Goal: Information Seeking & Learning: Learn about a topic

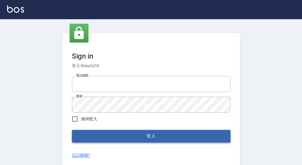
type input "0921567649"
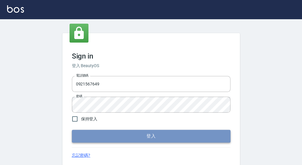
click at [148, 137] on button "登入" at bounding box center [151, 136] width 158 height 12
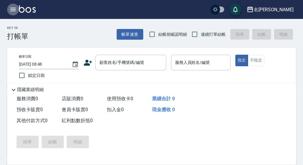
click at [13, 9] on icon "button" at bounding box center [12, 9] width 7 height 7
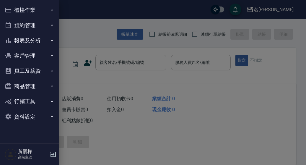
click at [30, 44] on button "報表及分析" at bounding box center [29, 40] width 54 height 15
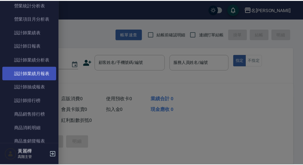
scroll to position [237, 0]
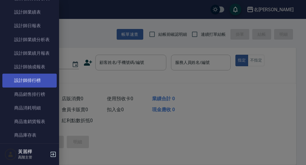
click at [30, 81] on link "設計師排行榜" at bounding box center [29, 81] width 54 height 14
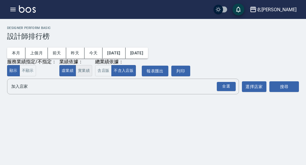
click at [84, 75] on button "實業績" at bounding box center [84, 71] width 17 height 12
click at [68, 90] on input "加入店家" at bounding box center [119, 86] width 218 height 10
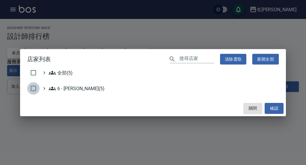
click at [33, 89] on input "checkbox" at bounding box center [33, 88] width 12 height 12
checkbox input "true"
click at [276, 107] on button "確認" at bounding box center [274, 108] width 19 height 11
checkbox input "false"
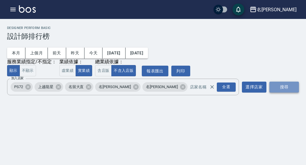
click at [280, 89] on button "搜尋" at bounding box center [285, 87] width 30 height 11
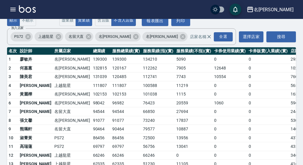
scroll to position [59, 0]
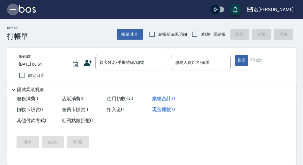
click at [12, 12] on icon "button" at bounding box center [12, 9] width 7 height 7
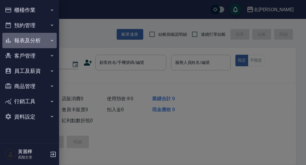
click at [32, 38] on button "報表及分析" at bounding box center [29, 40] width 54 height 15
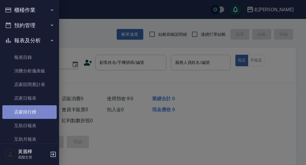
click at [30, 110] on link "店家排行榜" at bounding box center [29, 112] width 54 height 14
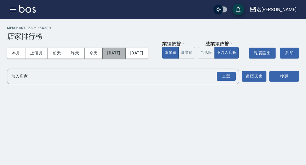
click at [113, 52] on button "2025/08/01" at bounding box center [114, 53] width 23 height 11
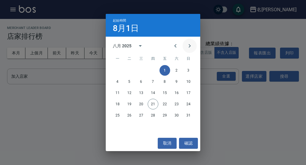
click at [188, 47] on icon "Next month" at bounding box center [189, 45] width 7 height 7
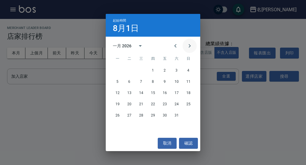
click at [188, 47] on icon "Next month" at bounding box center [189, 45] width 7 height 7
click at [179, 47] on icon "Previous month" at bounding box center [175, 45] width 7 height 7
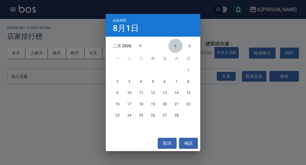
click at [179, 47] on icon "Previous month" at bounding box center [175, 45] width 7 height 7
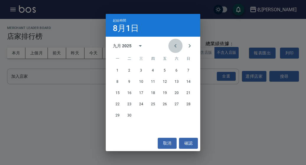
click at [179, 47] on icon "Previous month" at bounding box center [175, 45] width 7 height 7
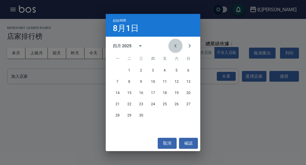
click at [179, 47] on icon "Previous month" at bounding box center [175, 45] width 7 height 7
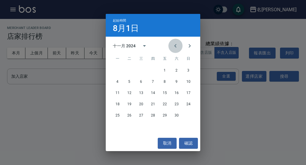
click at [179, 47] on icon "Previous month" at bounding box center [175, 45] width 7 height 7
click at [166, 106] on button "20" at bounding box center [165, 104] width 11 height 11
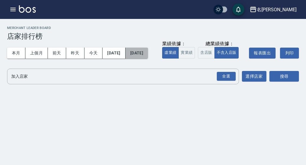
click at [148, 54] on button "2025/08/21" at bounding box center [137, 53] width 22 height 11
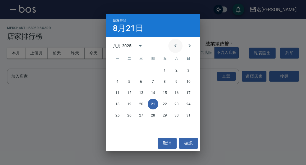
click at [177, 43] on icon "Previous month" at bounding box center [175, 45] width 7 height 7
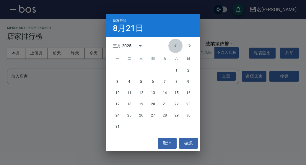
click at [177, 43] on icon "Previous month" at bounding box center [175, 45] width 7 height 7
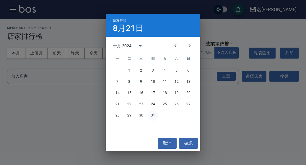
click at [154, 115] on button "31" at bounding box center [153, 115] width 11 height 11
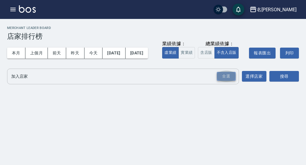
click at [228, 81] on div "全選" at bounding box center [226, 76] width 19 height 9
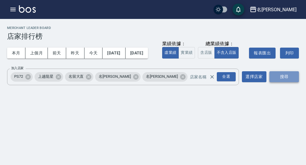
click at [282, 82] on button "搜尋" at bounding box center [285, 76] width 30 height 11
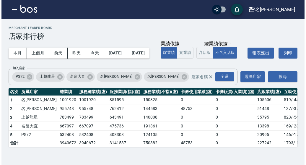
scroll to position [18, 0]
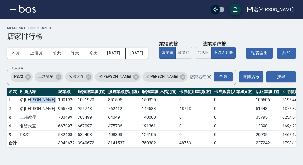
drag, startPoint x: 40, startPoint y: 107, endPoint x: 37, endPoint y: 103, distance: 5.1
click at [37, 103] on tr "1 名留龍江 1001920 1001920 851595 150325 0 0 105606 519 / -44106" at bounding box center [174, 99] width 334 height 9
click at [13, 7] on icon "button" at bounding box center [12, 9] width 7 height 7
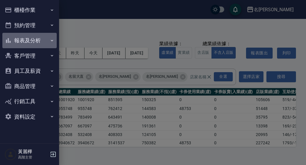
click at [33, 39] on button "報表及分析" at bounding box center [29, 40] width 54 height 15
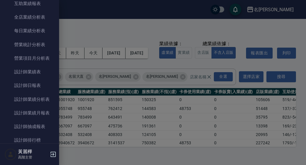
scroll to position [177, 0]
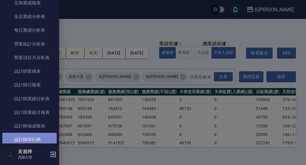
click at [35, 136] on link "設計師排行榜" at bounding box center [29, 140] width 54 height 14
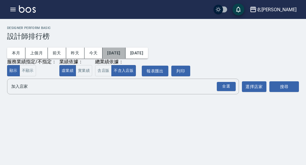
click at [118, 50] on button "2025/08/01" at bounding box center [114, 53] width 23 height 11
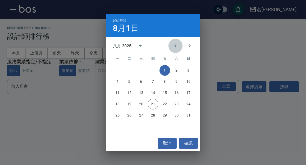
click at [175, 45] on icon "Previous month" at bounding box center [175, 46] width 2 height 4
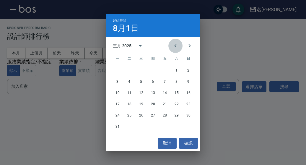
click at [175, 45] on icon "Previous month" at bounding box center [175, 46] width 2 height 4
click at [175, 46] on icon "Previous month" at bounding box center [175, 45] width 7 height 7
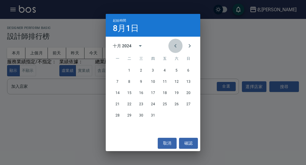
click at [175, 46] on icon "Previous month" at bounding box center [175, 45] width 7 height 7
click at [166, 106] on button "20" at bounding box center [165, 104] width 11 height 11
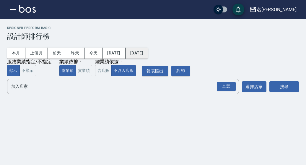
click at [148, 51] on button "2025/08/21" at bounding box center [137, 53] width 22 height 11
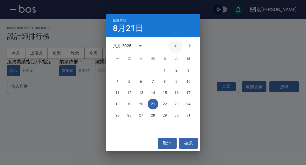
click at [174, 44] on icon "Previous month" at bounding box center [175, 45] width 7 height 7
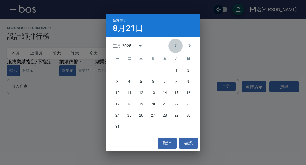
click at [174, 44] on icon "Previous month" at bounding box center [175, 45] width 7 height 7
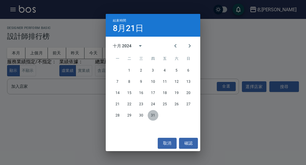
click at [152, 115] on button "31" at bounding box center [153, 115] width 11 height 11
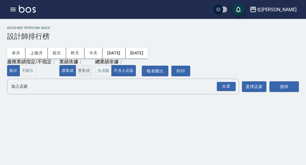
click at [83, 70] on button "實業績" at bounding box center [84, 71] width 17 height 12
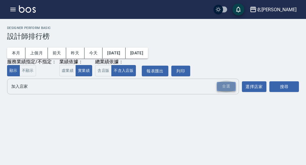
click at [221, 88] on div "全選" at bounding box center [226, 86] width 19 height 9
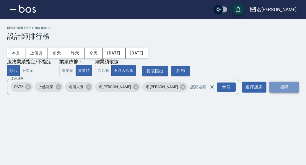
click at [289, 88] on button "搜尋" at bounding box center [285, 87] width 30 height 11
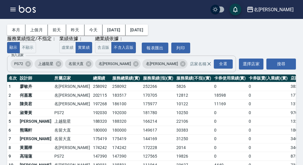
scroll to position [30, 0]
